Goal: Task Accomplishment & Management: Use online tool/utility

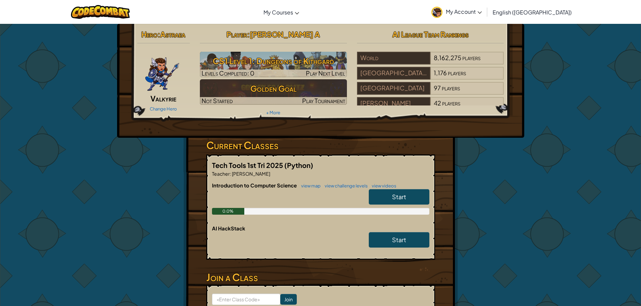
click at [388, 195] on link "Start" at bounding box center [399, 196] width 61 height 15
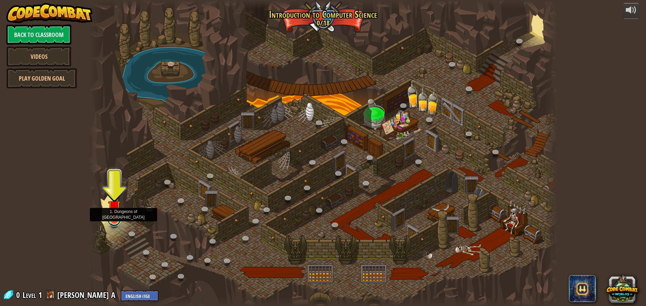
click at [115, 223] on link at bounding box center [113, 219] width 13 height 13
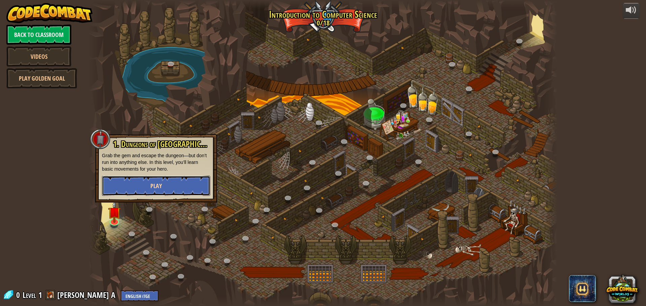
click at [149, 178] on button "Play" at bounding box center [156, 186] width 108 height 20
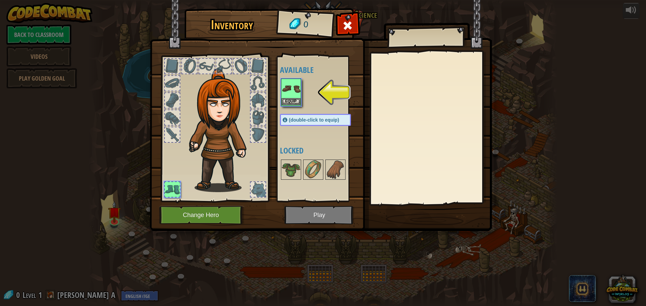
click at [293, 96] on img at bounding box center [291, 88] width 19 height 19
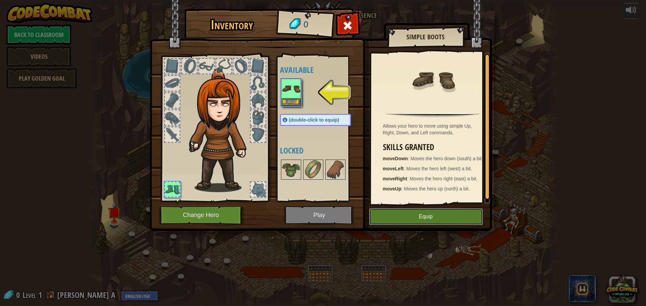
click at [413, 217] on button "Equip" at bounding box center [426, 217] width 114 height 17
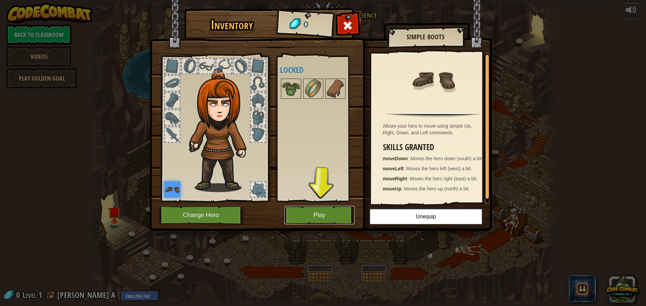
click at [345, 213] on button "Play" at bounding box center [319, 215] width 70 height 19
